Goal: Transaction & Acquisition: Purchase product/service

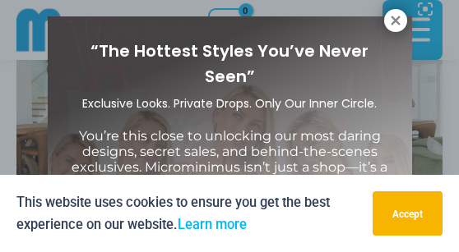
scroll to position [16, 0]
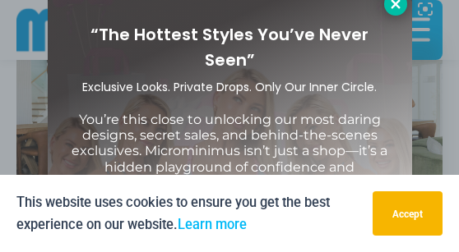
click at [399, 3] on icon at bounding box center [395, 4] width 15 height 15
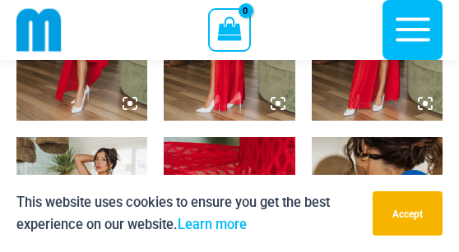
scroll to position [1112, 0]
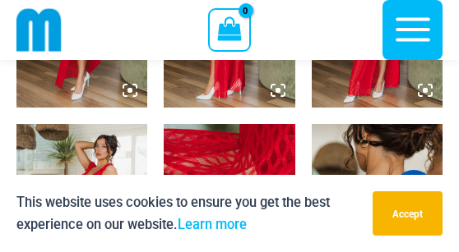
click at [128, 93] on icon at bounding box center [129, 90] width 5 height 5
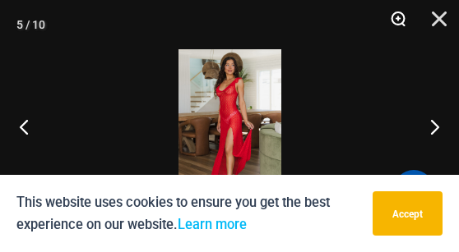
click at [398, 15] on button "Zoom" at bounding box center [391, 24] width 41 height 49
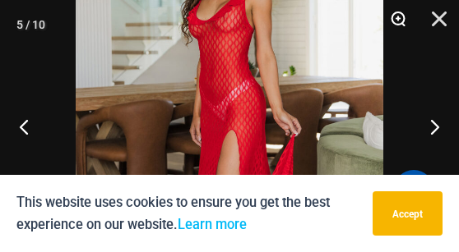
click at [396, 15] on button "Zoom" at bounding box center [391, 24] width 41 height 49
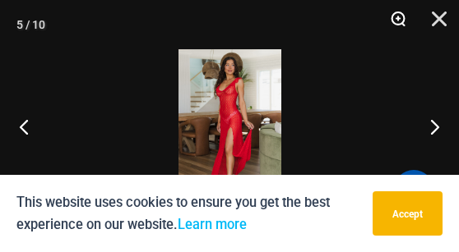
click at [395, 18] on button "Zoom" at bounding box center [391, 24] width 41 height 49
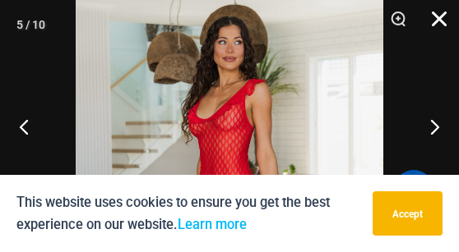
click at [440, 18] on button "Close" at bounding box center [433, 24] width 41 height 49
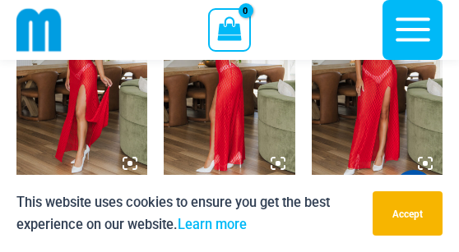
scroll to position [1013, 0]
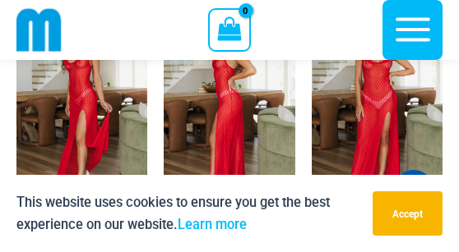
click at [376, 104] on img at bounding box center [376, 108] width 131 height 196
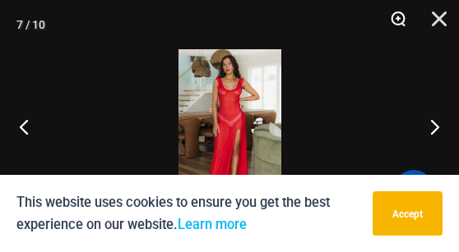
click at [397, 15] on button "Zoom" at bounding box center [391, 24] width 41 height 49
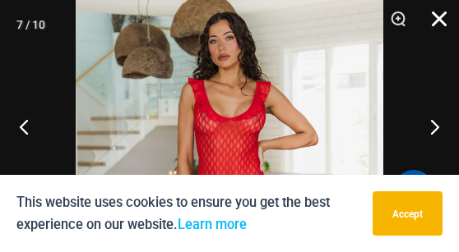
click at [441, 16] on button "Close" at bounding box center [433, 24] width 41 height 49
